Goal: Transaction & Acquisition: Obtain resource

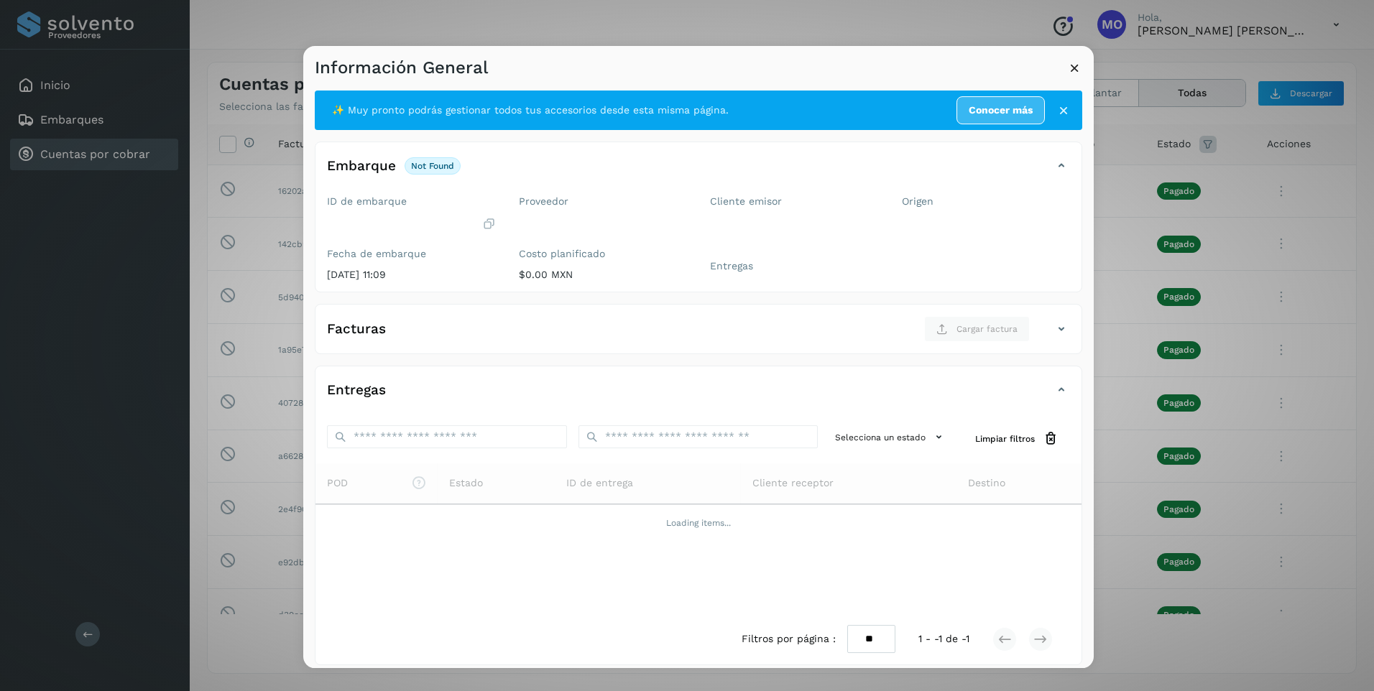
drag, startPoint x: 0, startPoint y: 0, endPoint x: 1055, endPoint y: 111, distance: 1060.6
click at [1058, 105] on icon at bounding box center [1063, 110] width 14 height 14
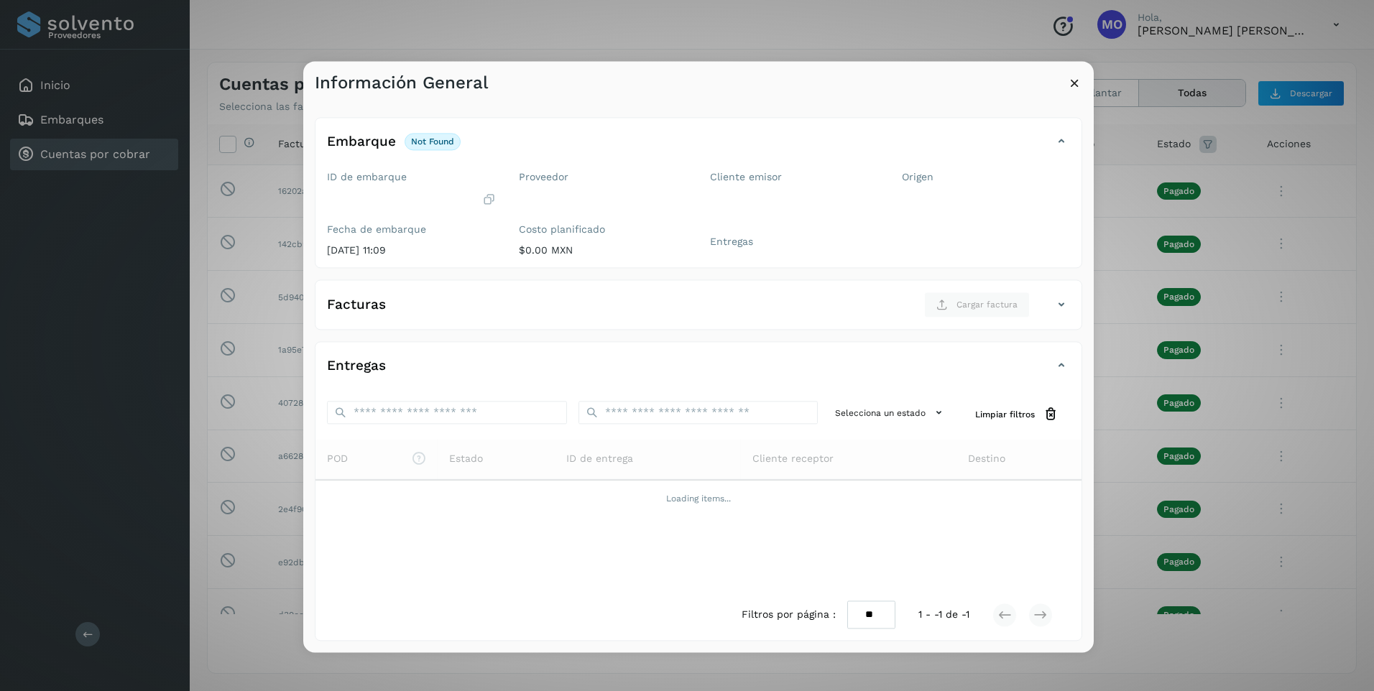
click at [1072, 81] on icon at bounding box center [1074, 82] width 15 height 15
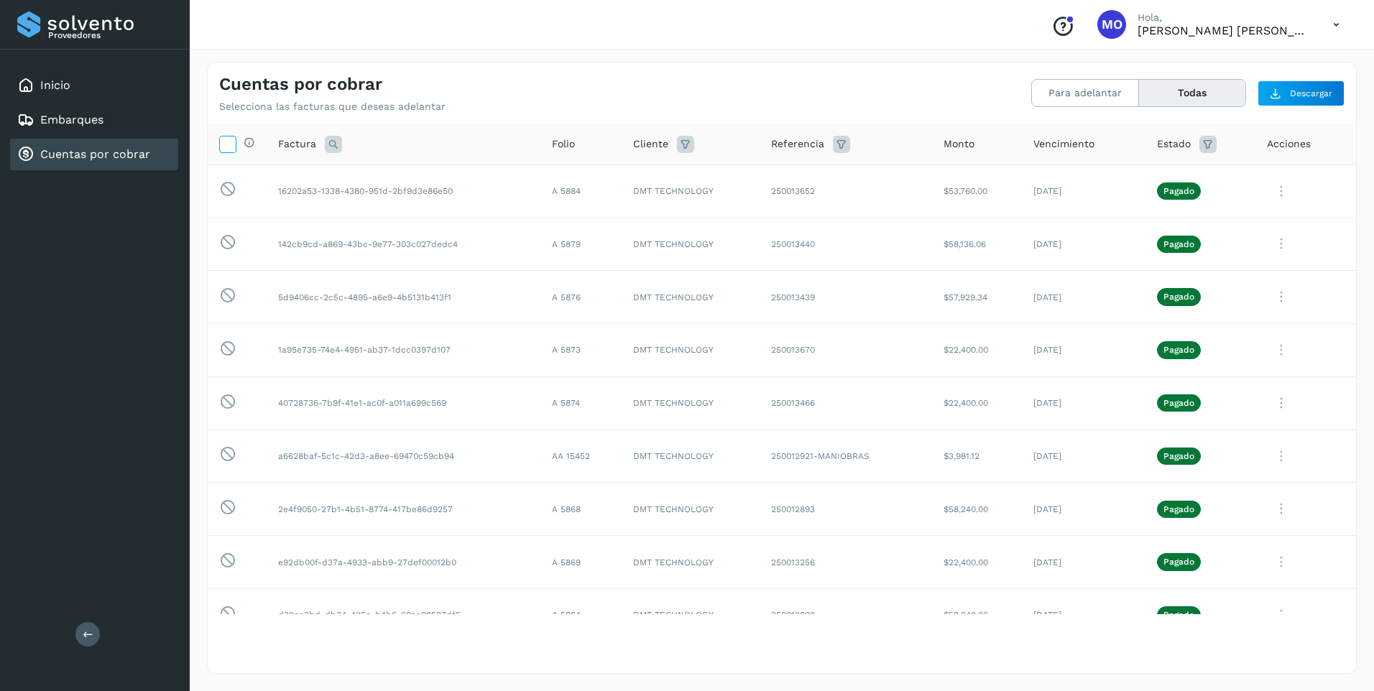
click at [231, 142] on icon at bounding box center [227, 143] width 15 height 15
click at [235, 188] on icon at bounding box center [227, 189] width 17 height 18
click at [223, 190] on icon at bounding box center [227, 189] width 17 height 18
click at [226, 146] on icon at bounding box center [227, 143] width 15 height 15
click at [1289, 91] on button "Descargar" at bounding box center [1300, 93] width 87 height 26
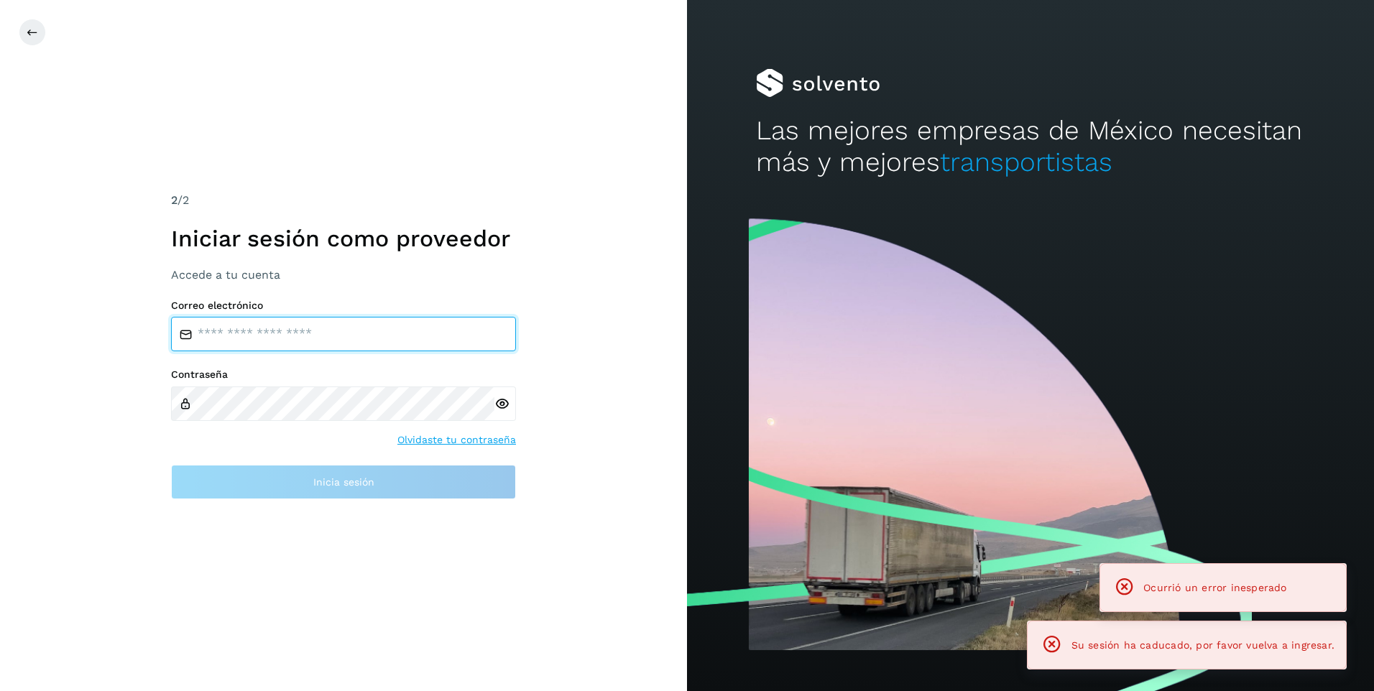
type input "**********"
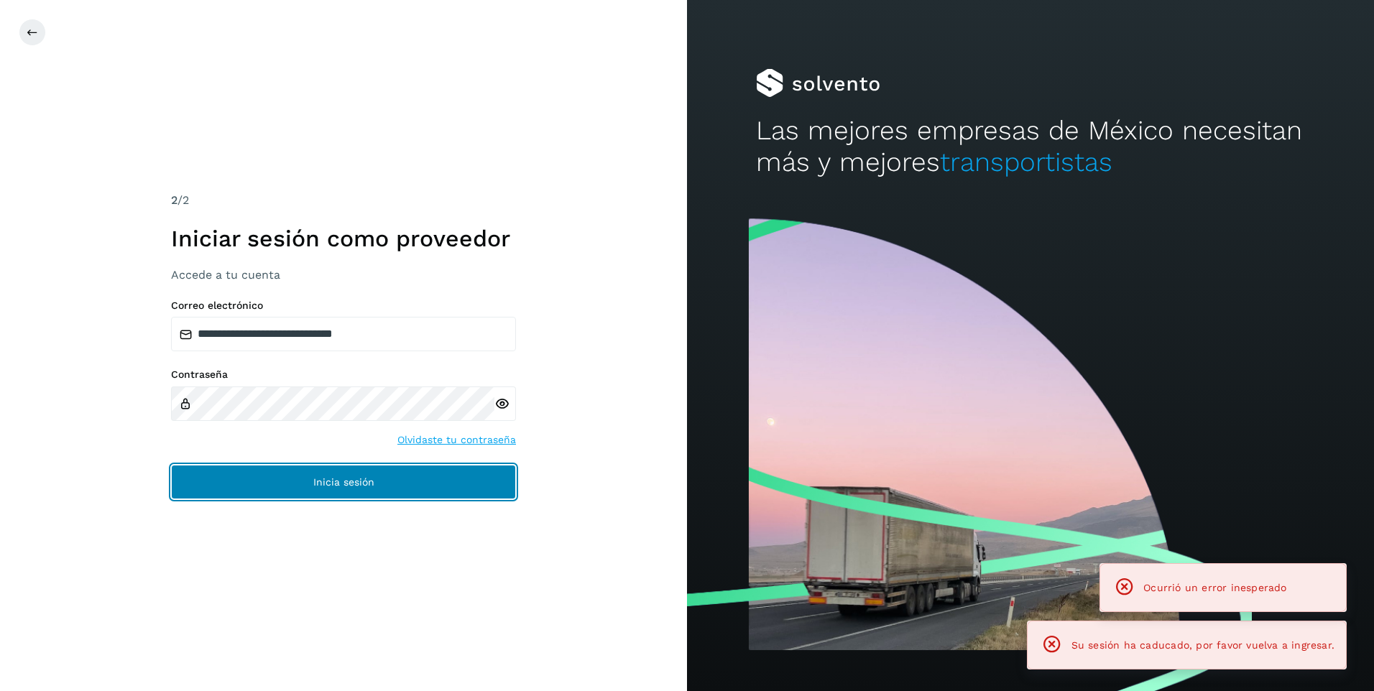
click at [258, 466] on button "Inicia sesión" at bounding box center [343, 482] width 345 height 34
